Goal: Information Seeking & Learning: Learn about a topic

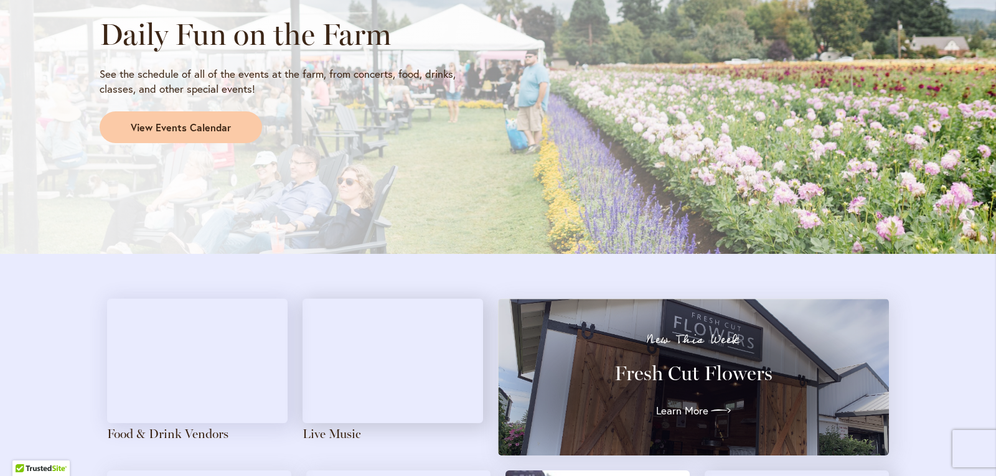
scroll to position [1059, 0]
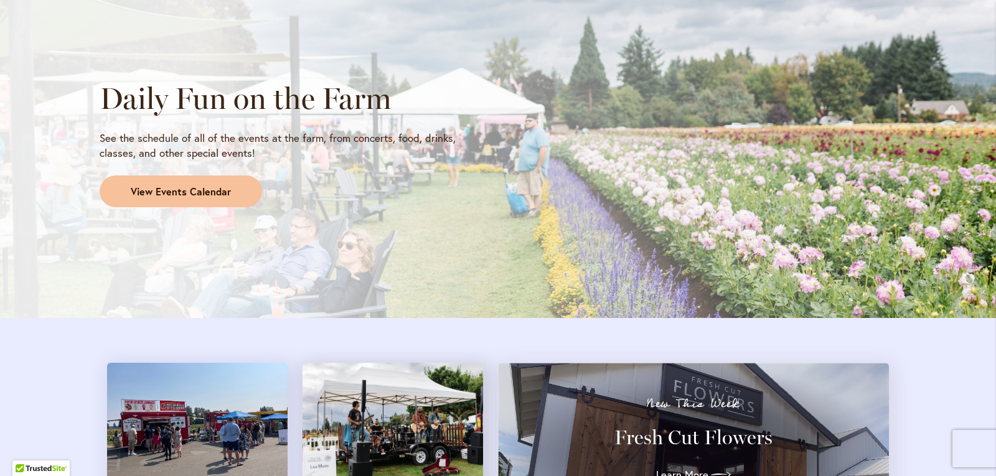
click at [177, 189] on span "View Events Calendar" at bounding box center [181, 192] width 100 height 14
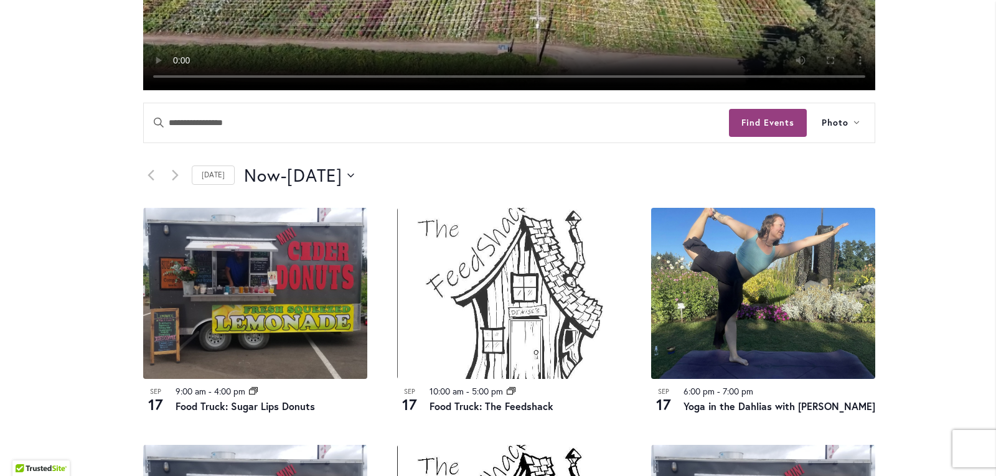
scroll to position [498, 0]
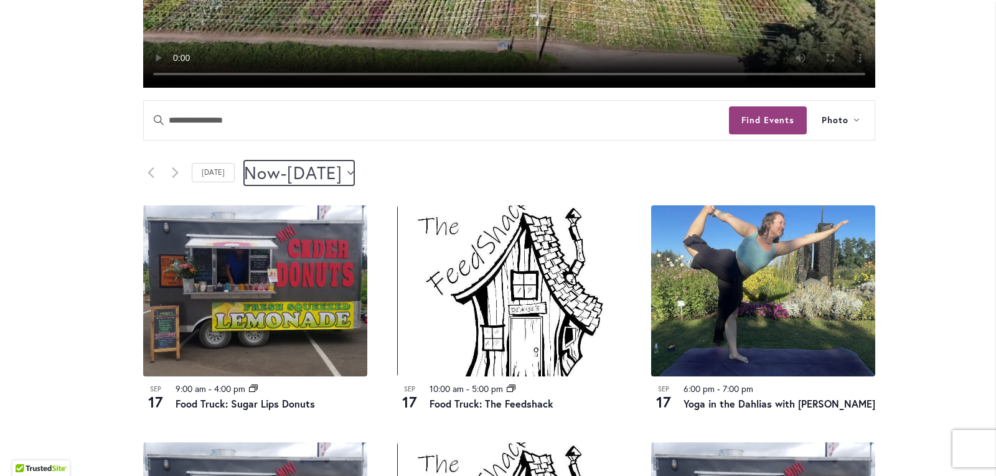
click at [354, 174] on button "Now Now - 9/20/2025 September 20" at bounding box center [299, 173] width 110 height 25
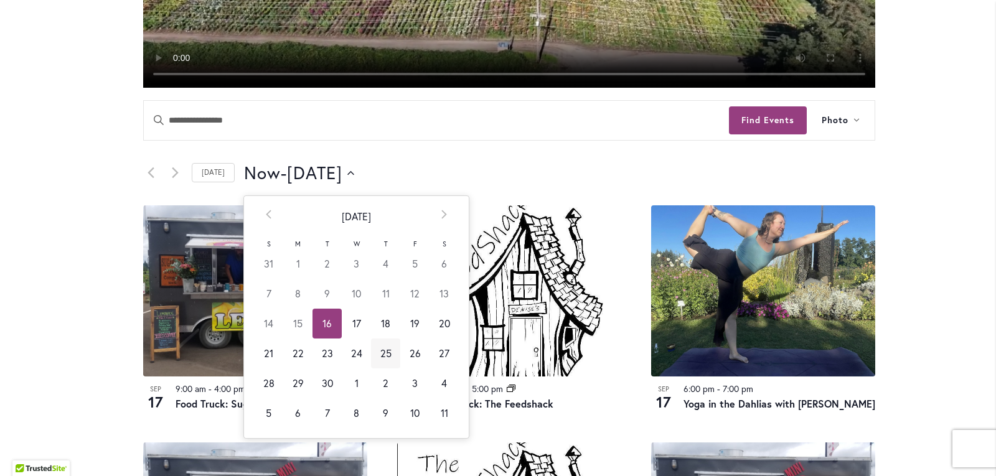
click at [377, 354] on td "25" at bounding box center [385, 354] width 29 height 30
type input "*********"
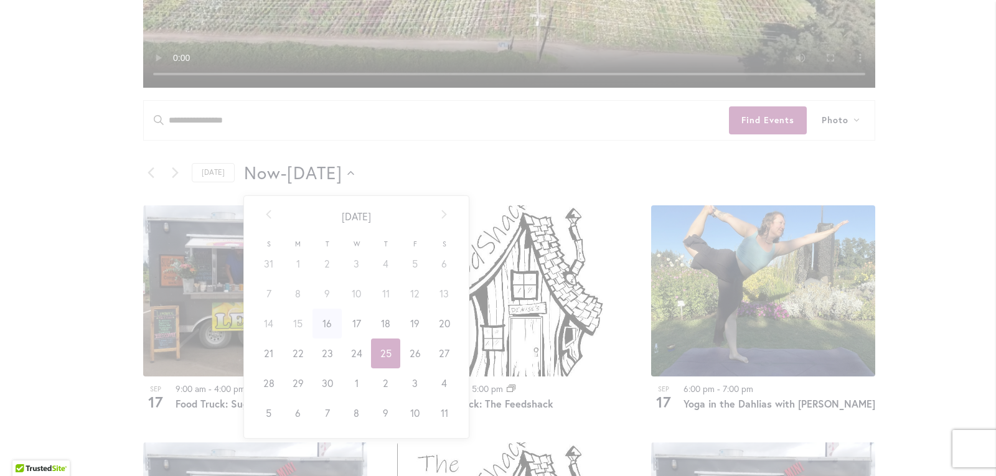
scroll to position [0, 50]
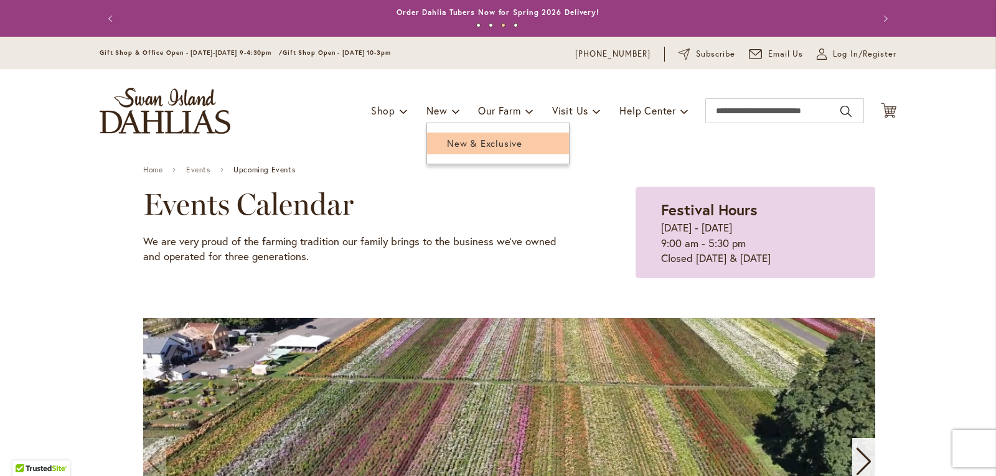
click at [453, 141] on span "New & Exclusive" at bounding box center [484, 143] width 75 height 12
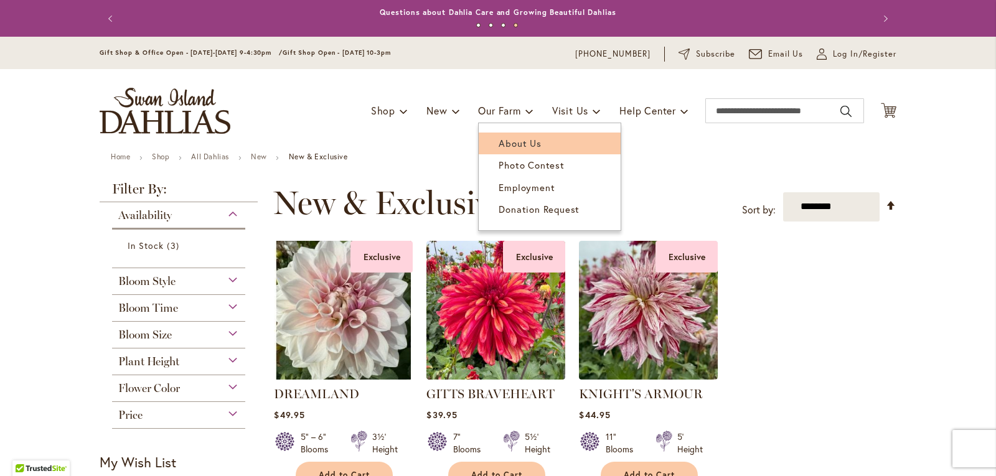
click at [502, 143] on span "About Us" at bounding box center [520, 143] width 42 height 12
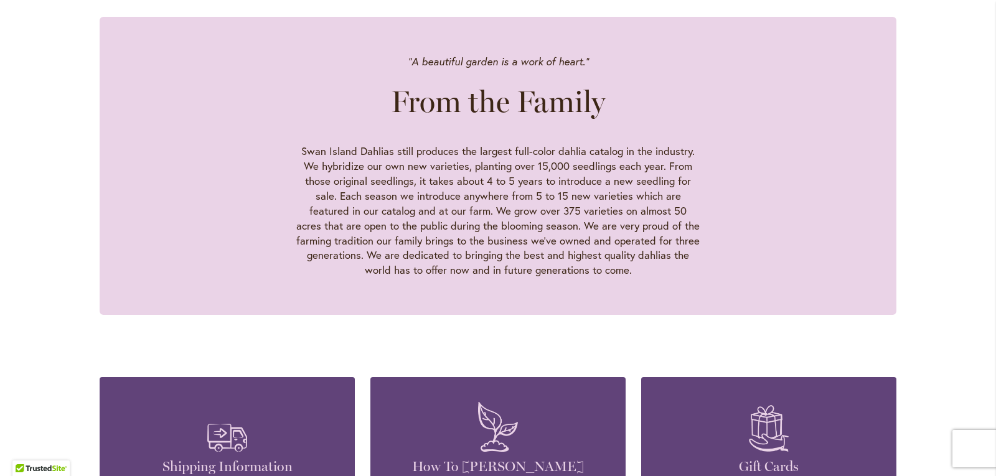
scroll to position [1121, 0]
